Goal: Information Seeking & Learning: Understand process/instructions

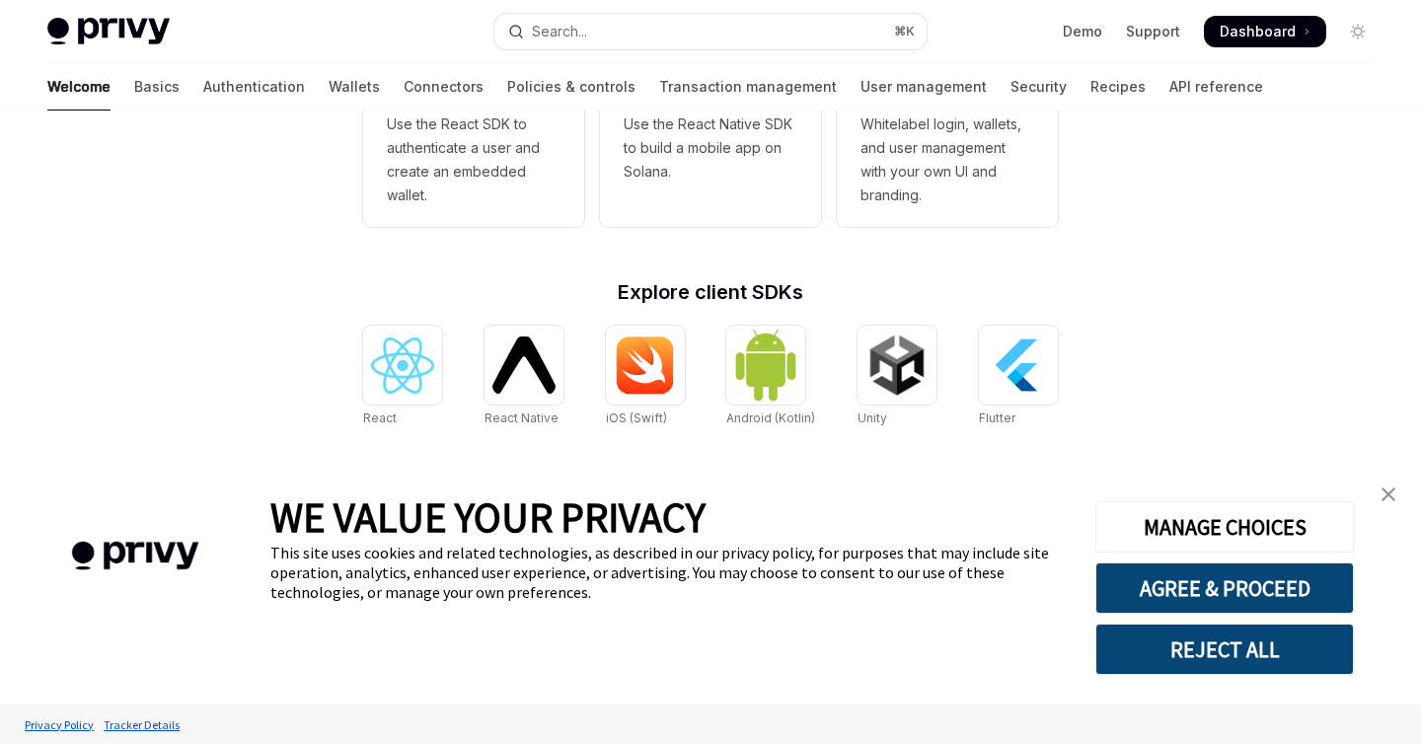
scroll to position [649, 0]
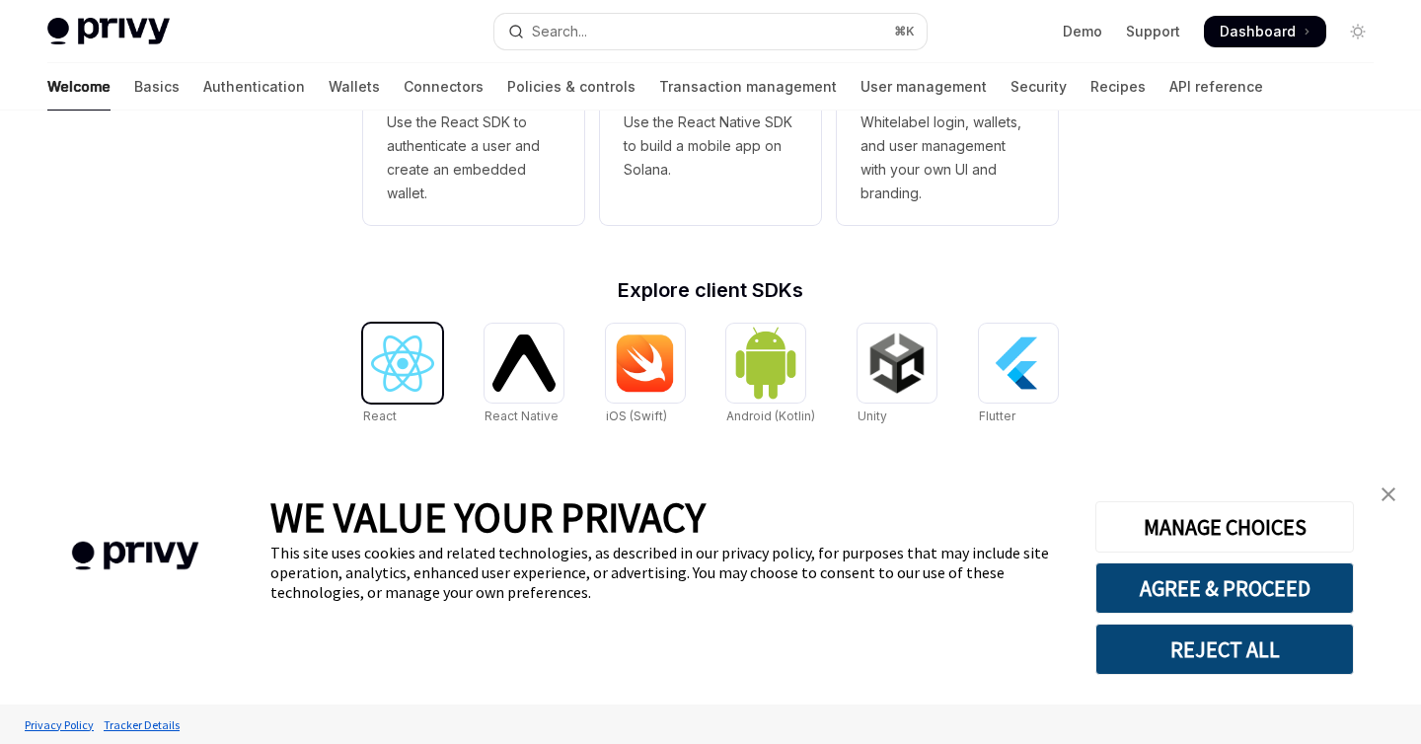
click at [392, 364] on img at bounding box center [402, 363] width 63 height 56
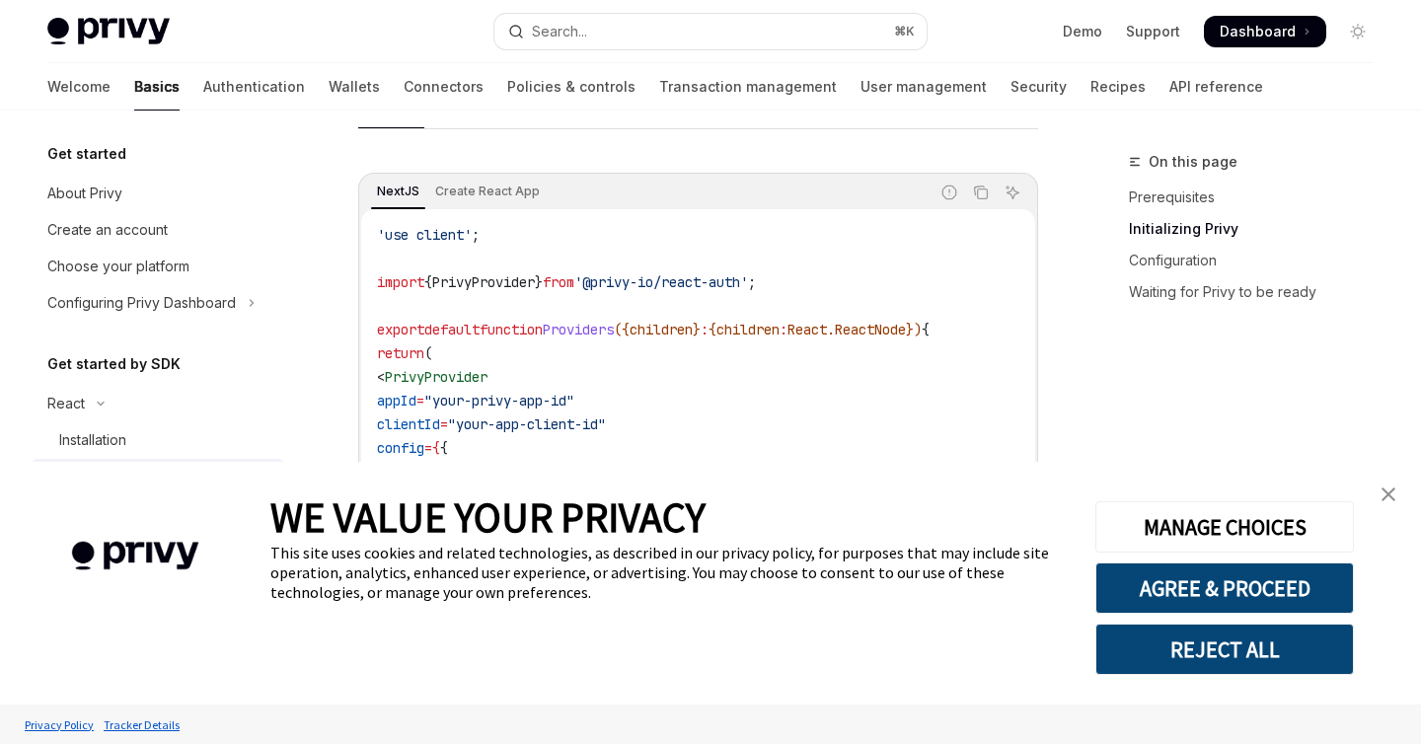
scroll to position [721, 0]
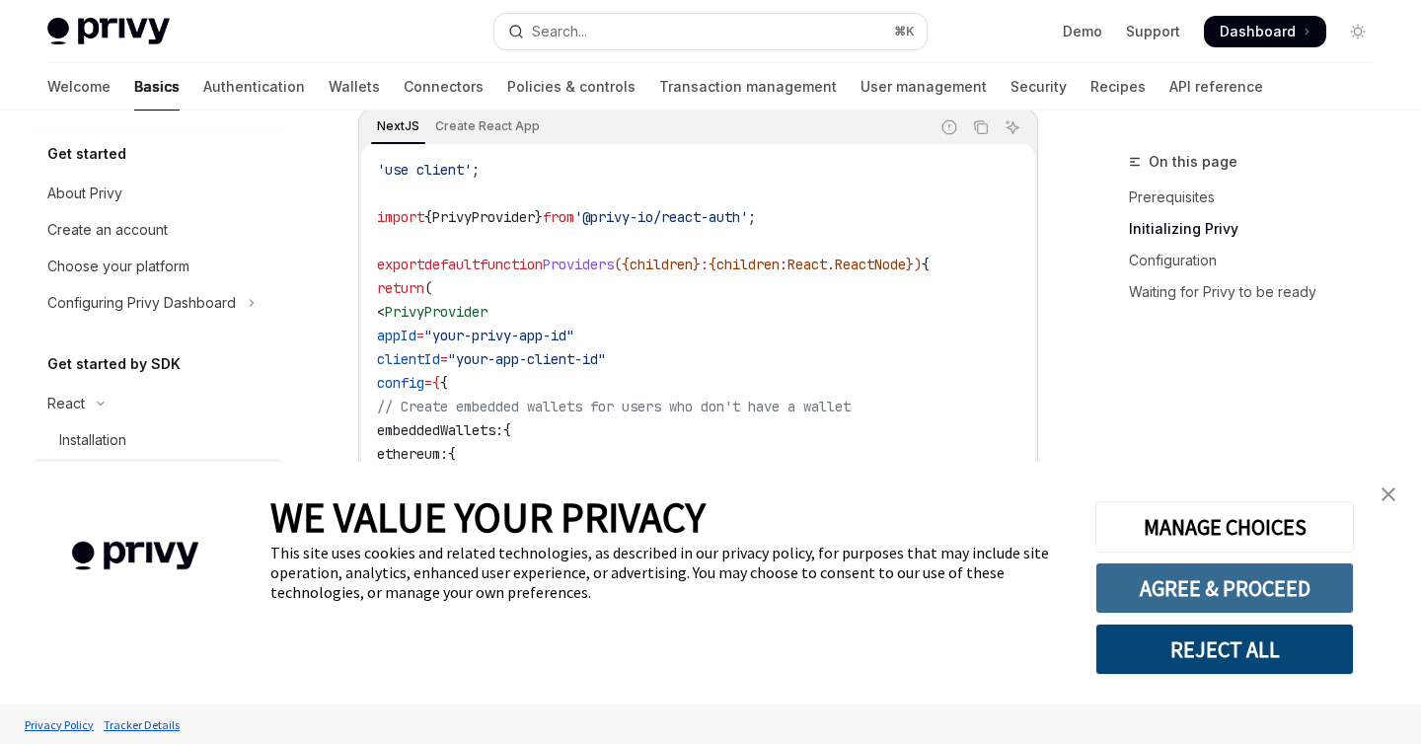
click at [1201, 581] on button "AGREE & PROCEED" at bounding box center [1224, 587] width 258 height 51
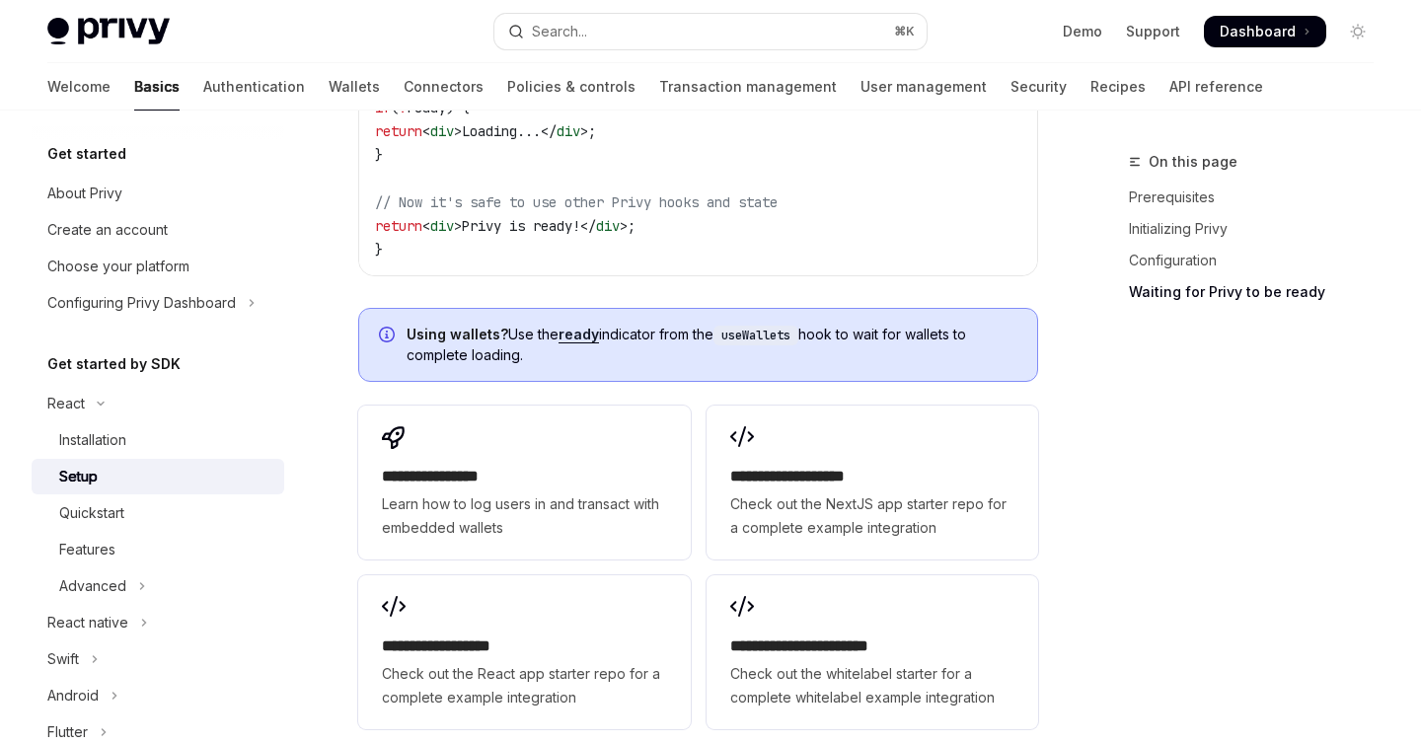
scroll to position [2792, 0]
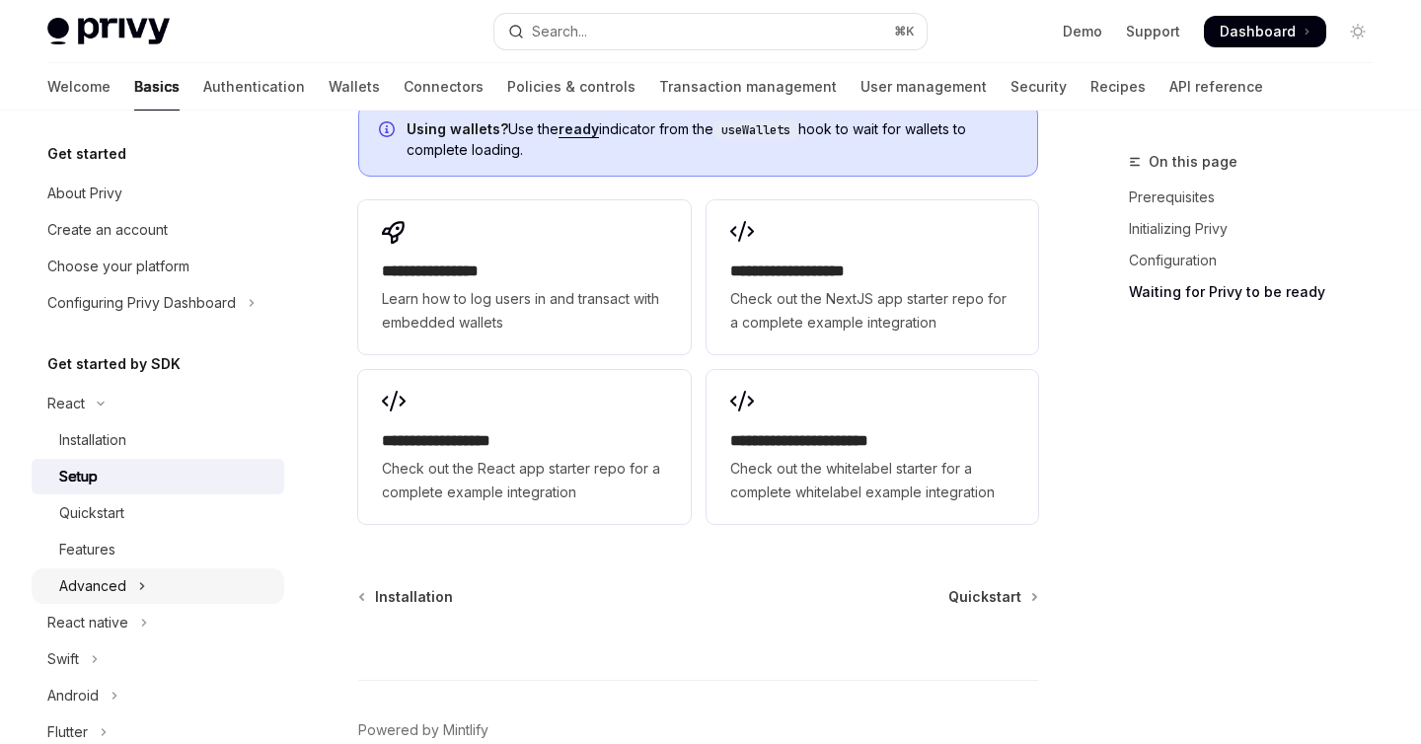
click at [166, 594] on button "Advanced" at bounding box center [158, 586] width 253 height 36
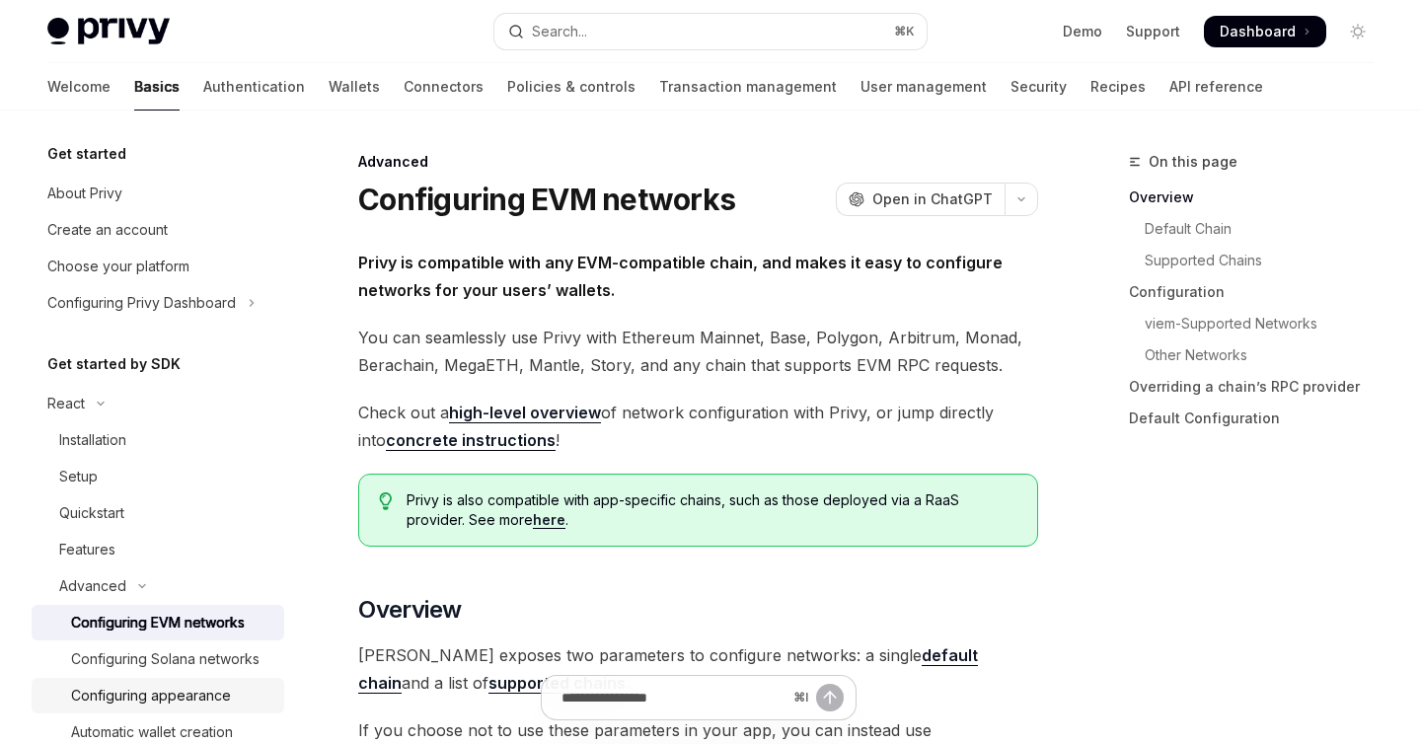
scroll to position [99, 0]
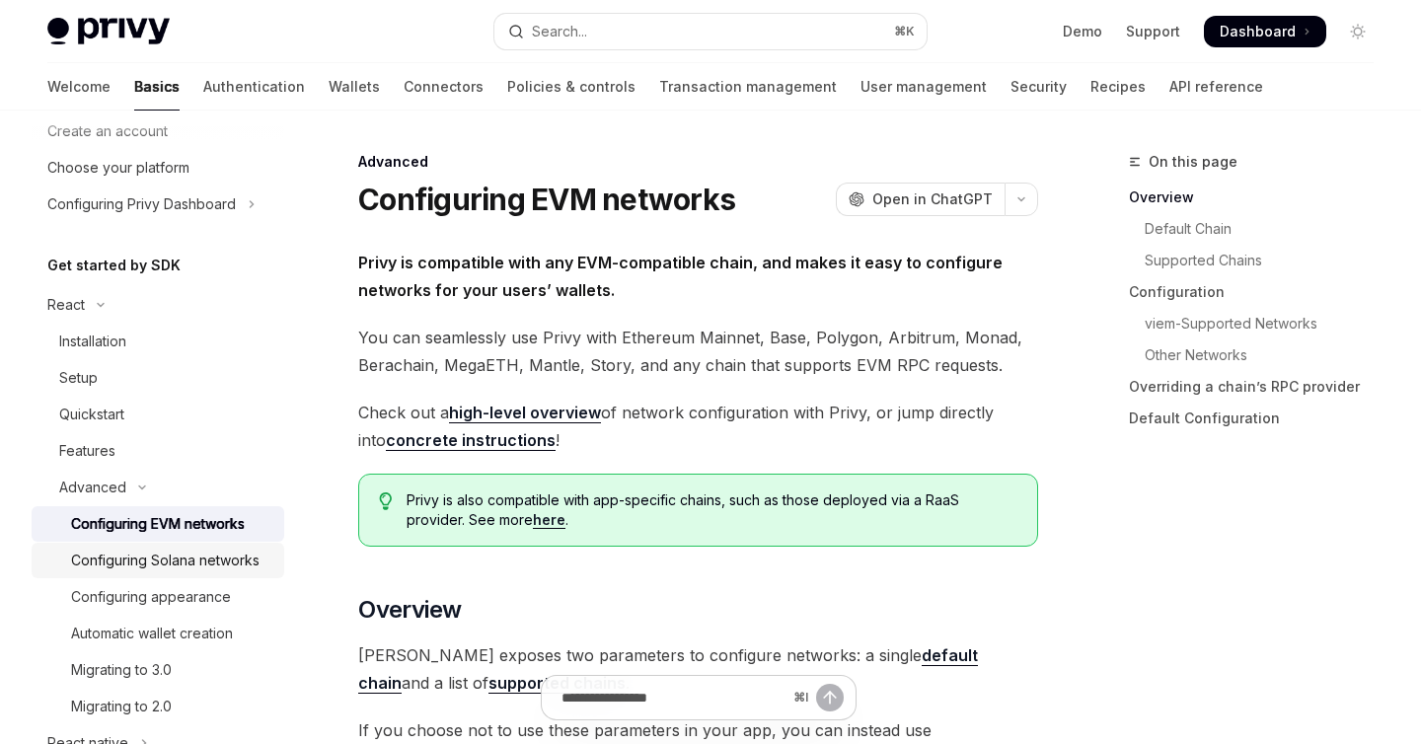
click at [178, 556] on div "Configuring Solana networks" at bounding box center [165, 560] width 188 height 24
type textarea "*"
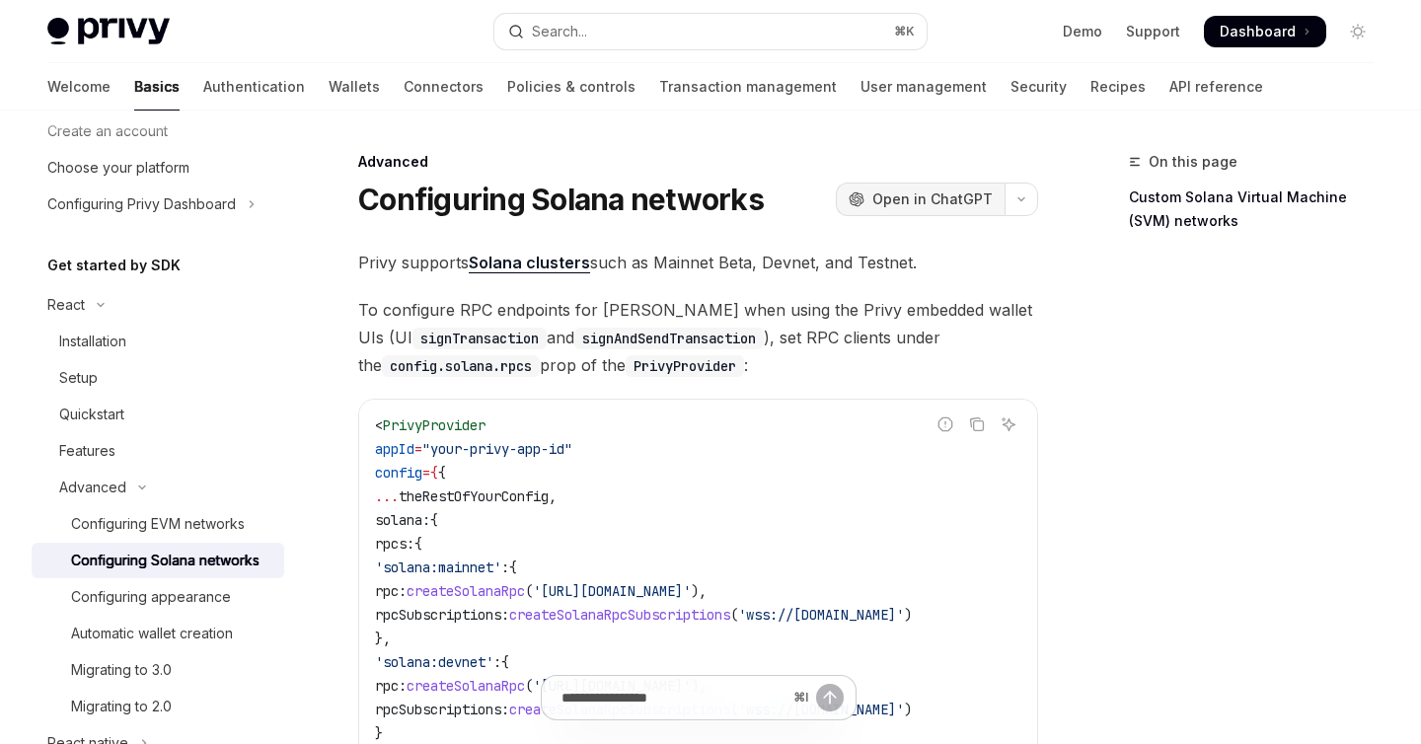
click at [905, 198] on span "Open in ChatGPT" at bounding box center [932, 199] width 120 height 20
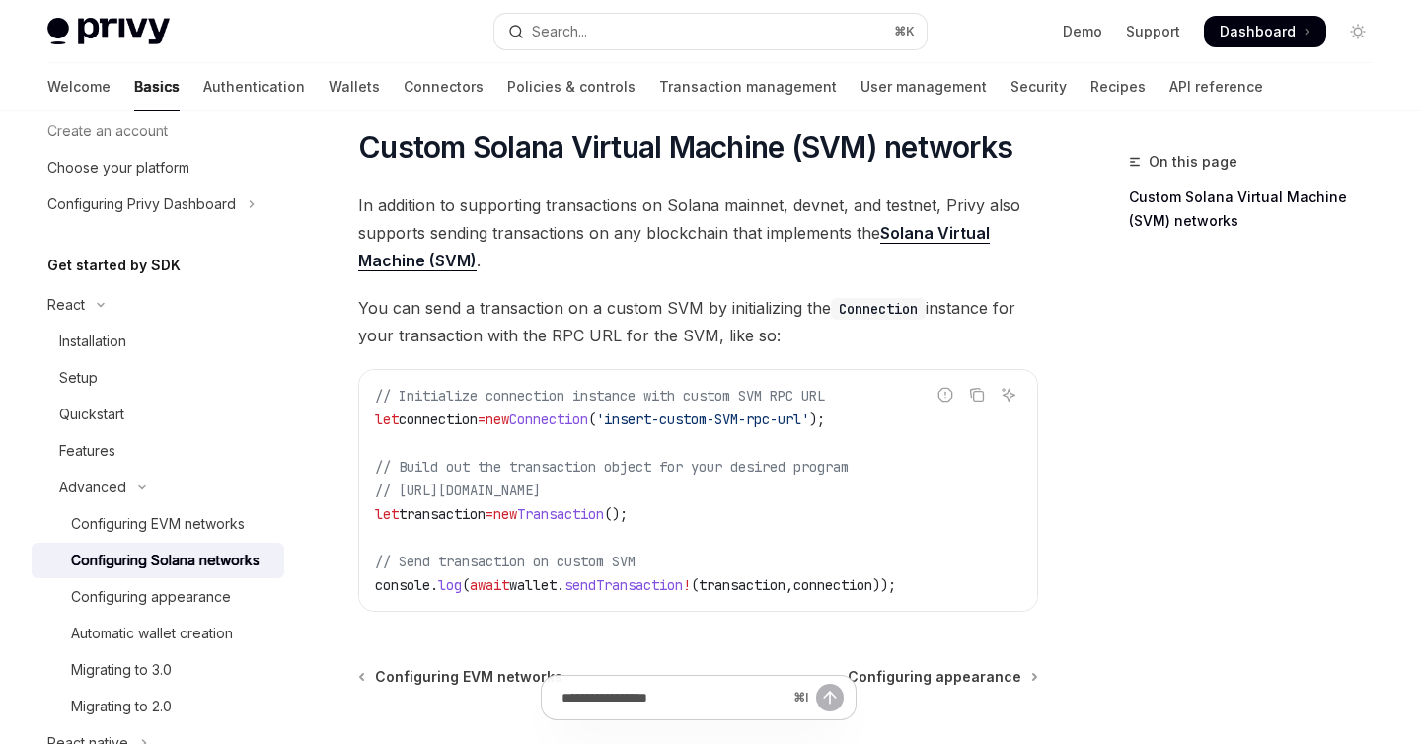
scroll to position [934, 0]
